Goal: Transaction & Acquisition: Donate

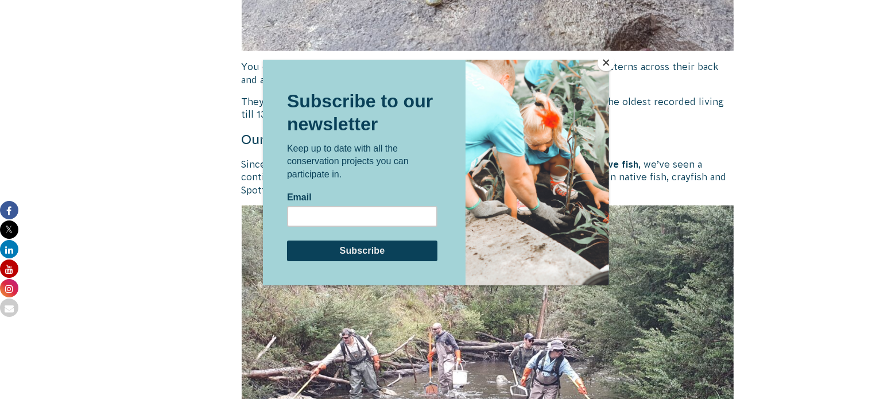
scroll to position [1493, 0]
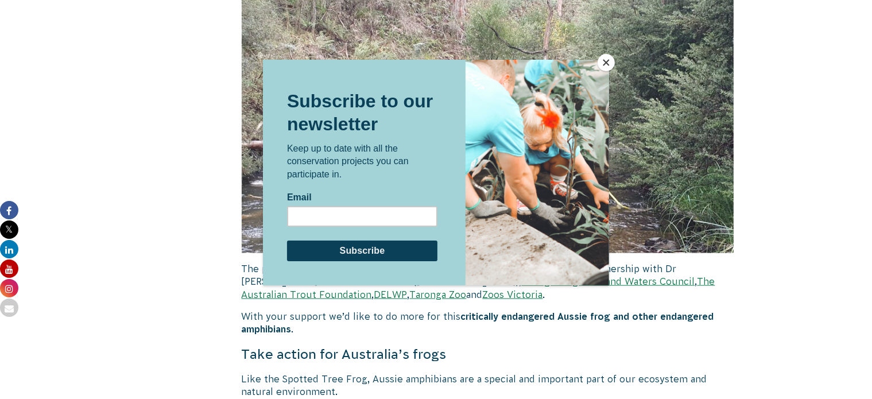
click at [607, 68] on button "Close" at bounding box center [606, 62] width 17 height 17
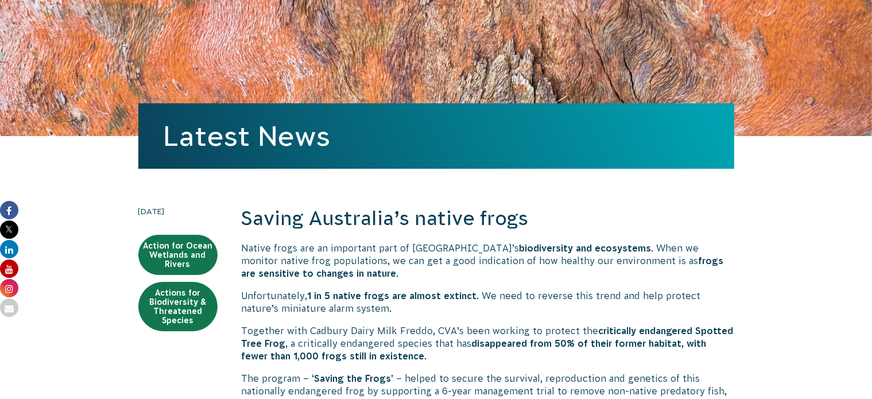
scroll to position [0, 0]
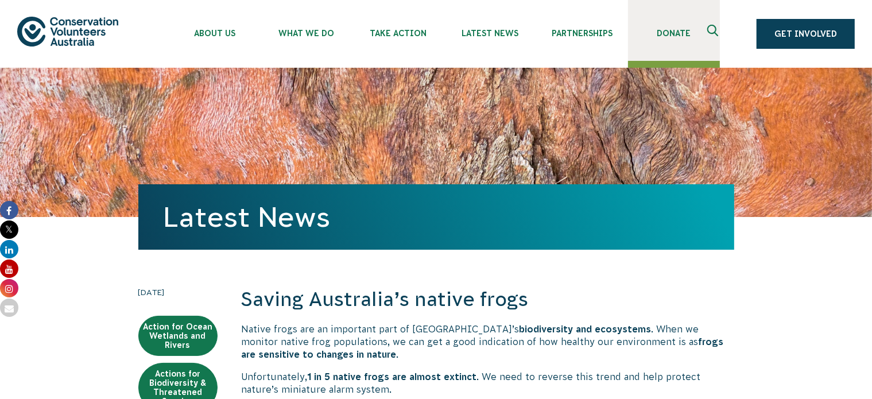
click at [664, 34] on span "Donate" at bounding box center [674, 33] width 92 height 9
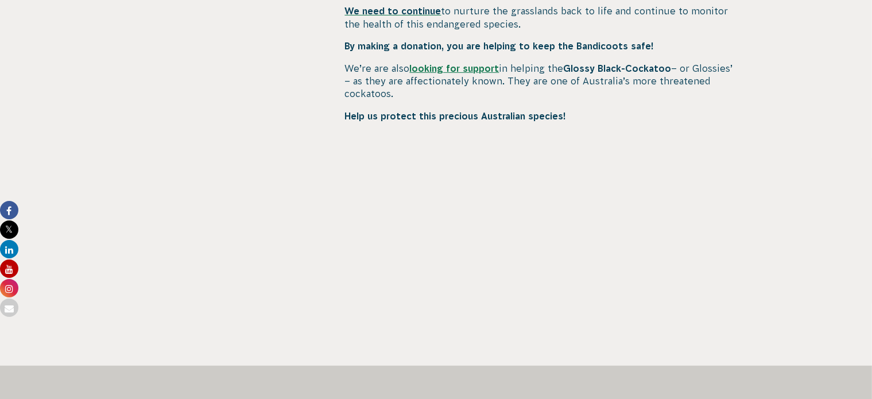
scroll to position [689, 0]
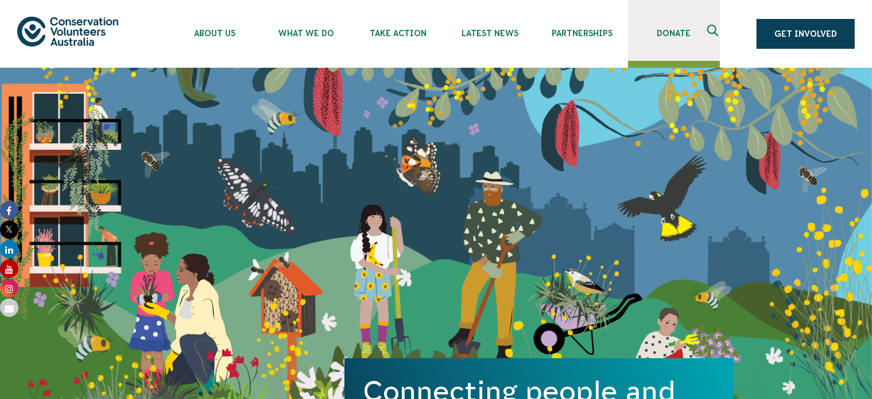
click at [667, 37] on span "Donate" at bounding box center [674, 33] width 92 height 9
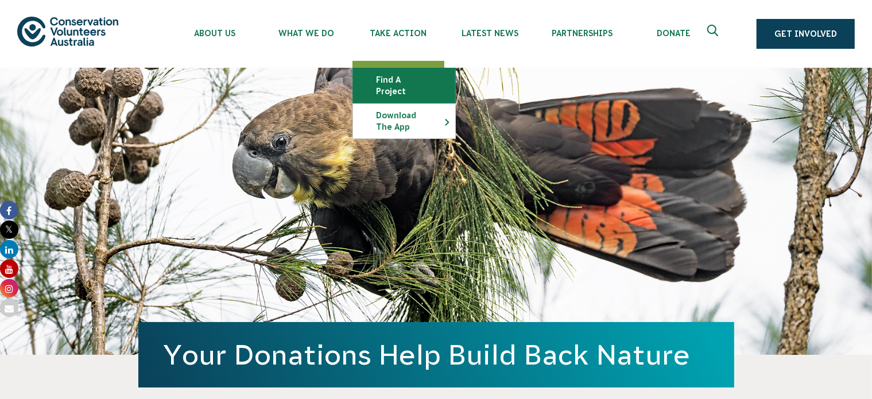
click at [411, 87] on link "Find a project" at bounding box center [404, 85] width 102 height 34
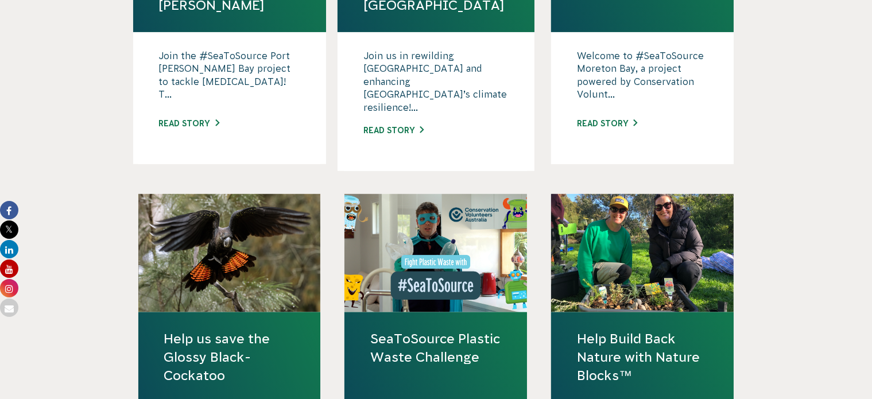
scroll to position [918, 0]
